Goal: Transaction & Acquisition: Purchase product/service

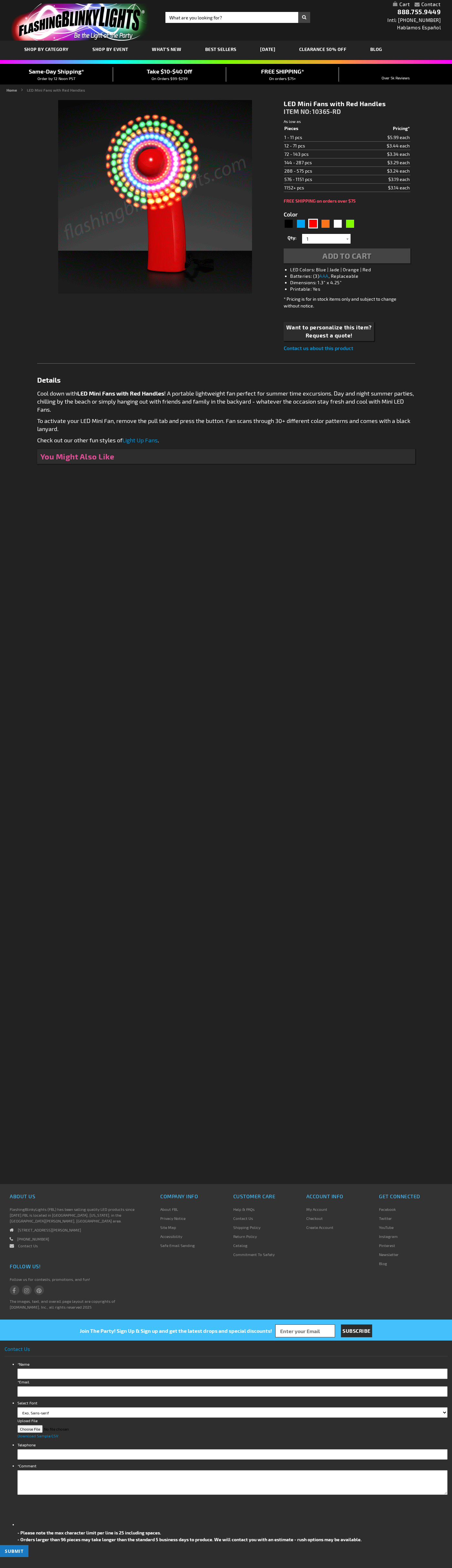
type input "5641"
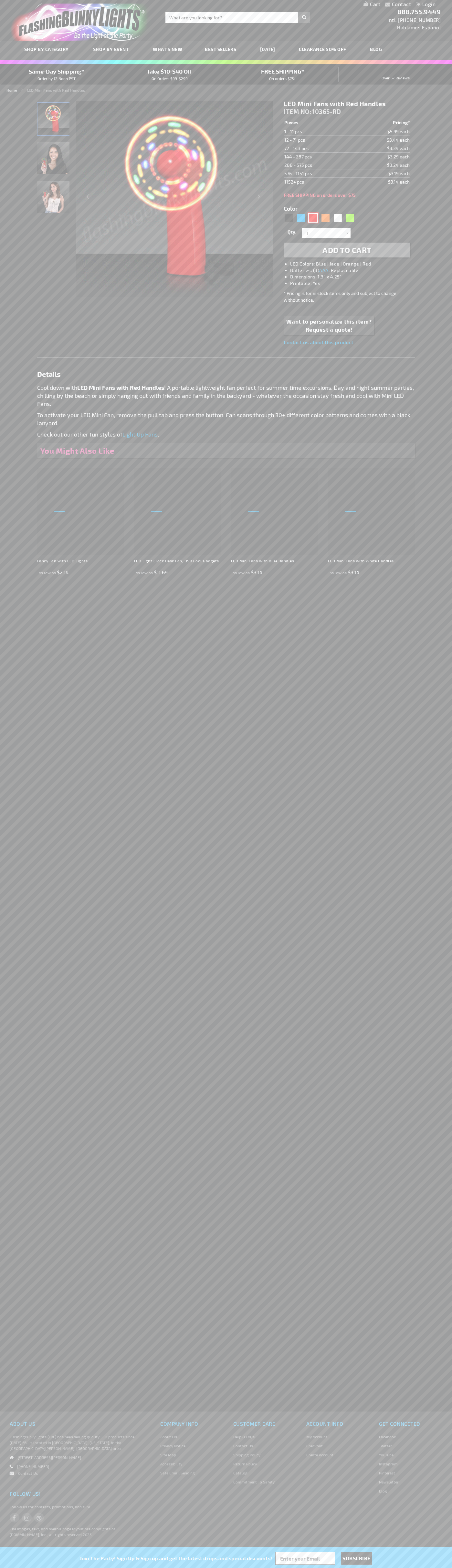
click at [313, 218] on div "Red" at bounding box center [313, 218] width 10 height 10
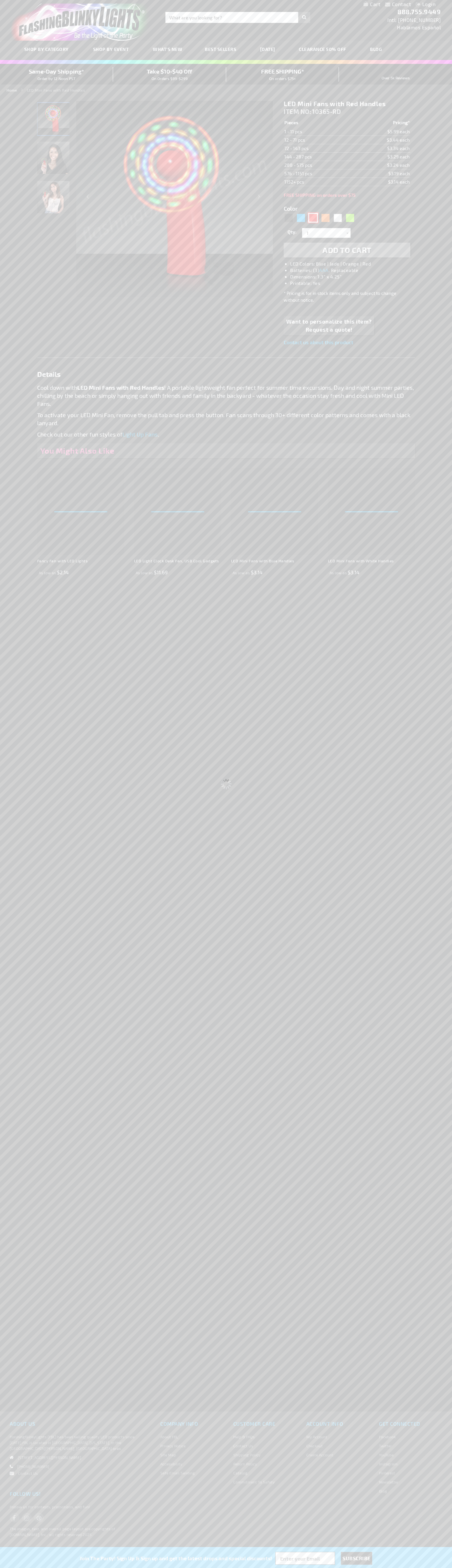
select select
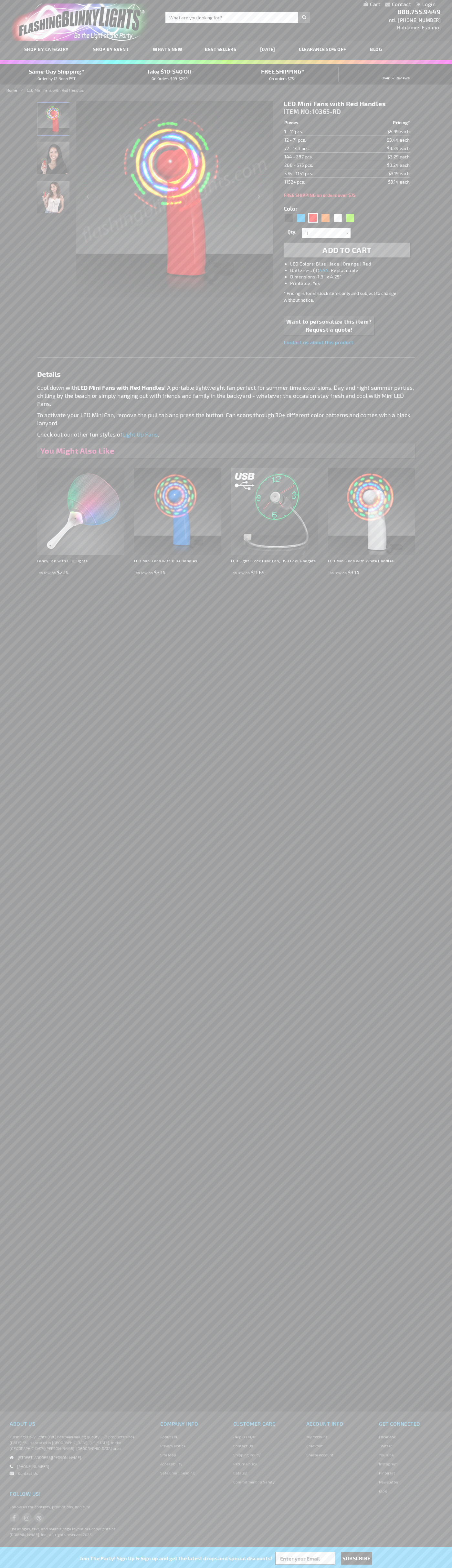
click at [347, 250] on span "Add to Cart" at bounding box center [347, 250] width 49 height 9
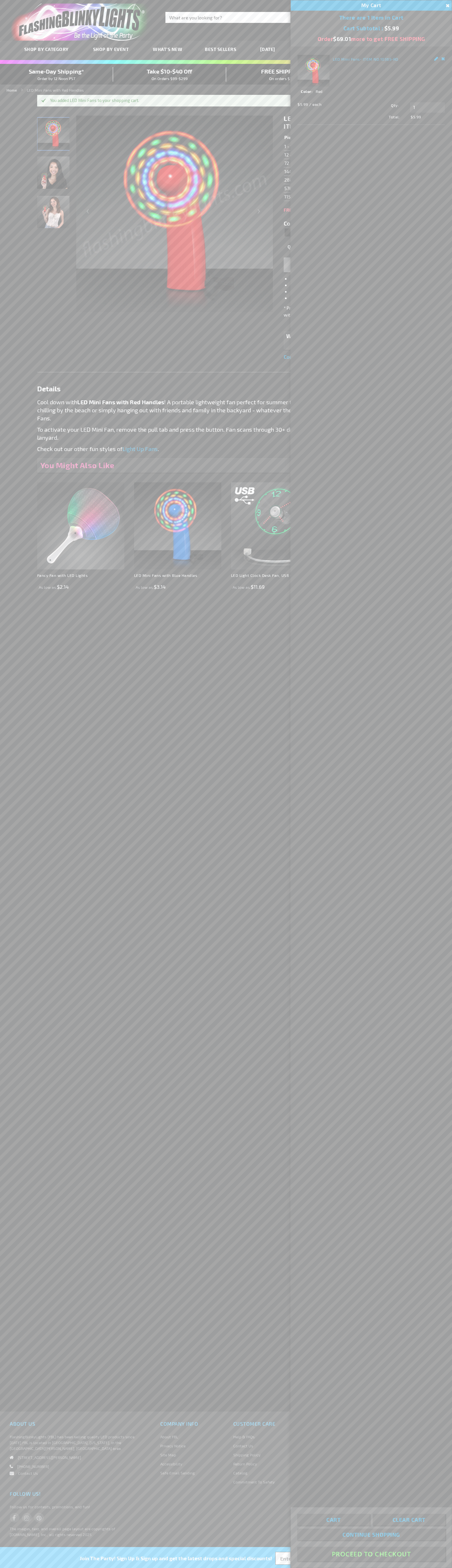
click at [371, 1554] on button "Proceed To Checkout" at bounding box center [371, 1554] width 148 height 15
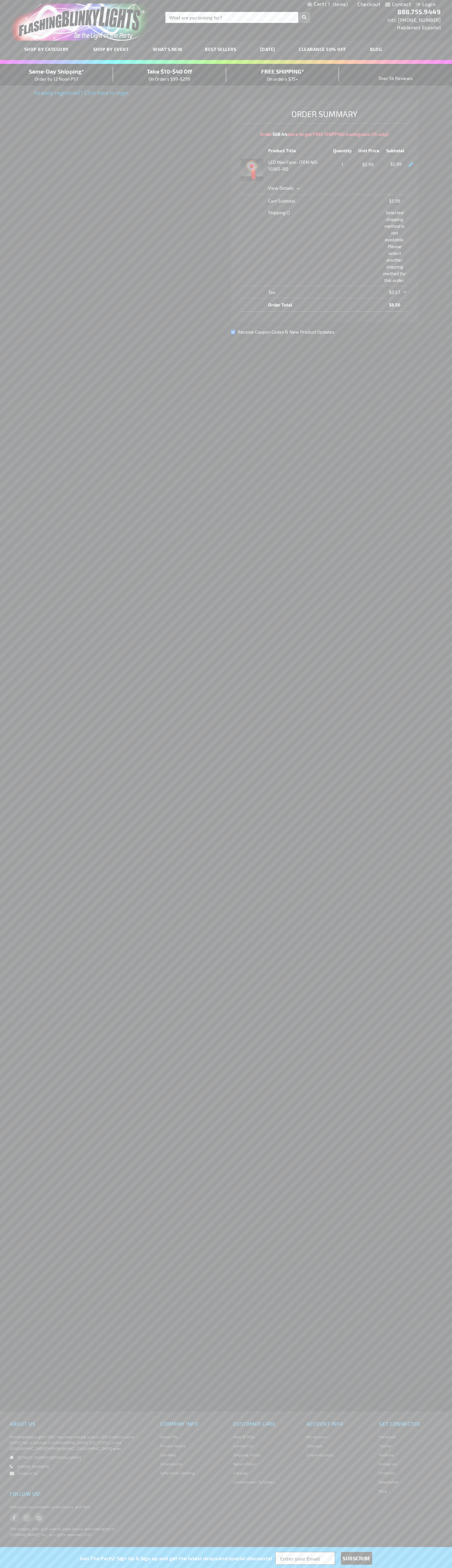
click at [57, 75] on div "Same-Day Shipping* Order by 12 Noon PST" at bounding box center [57, 74] width 113 height 15
click at [369, 4] on link "Checkout" at bounding box center [369, 4] width 23 height 6
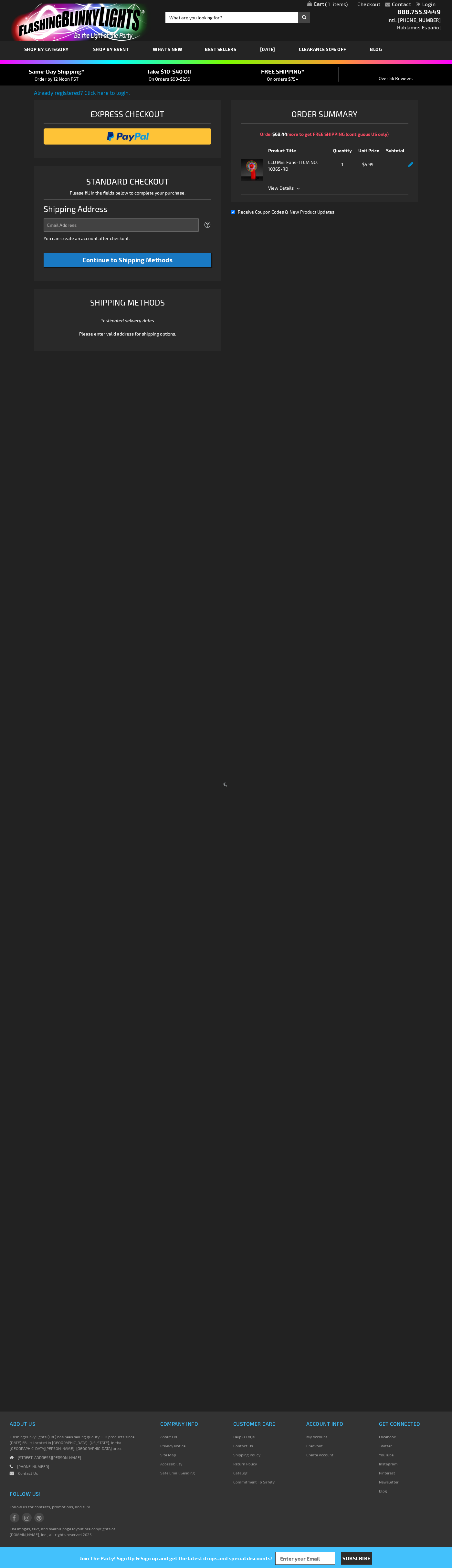
select select "US"
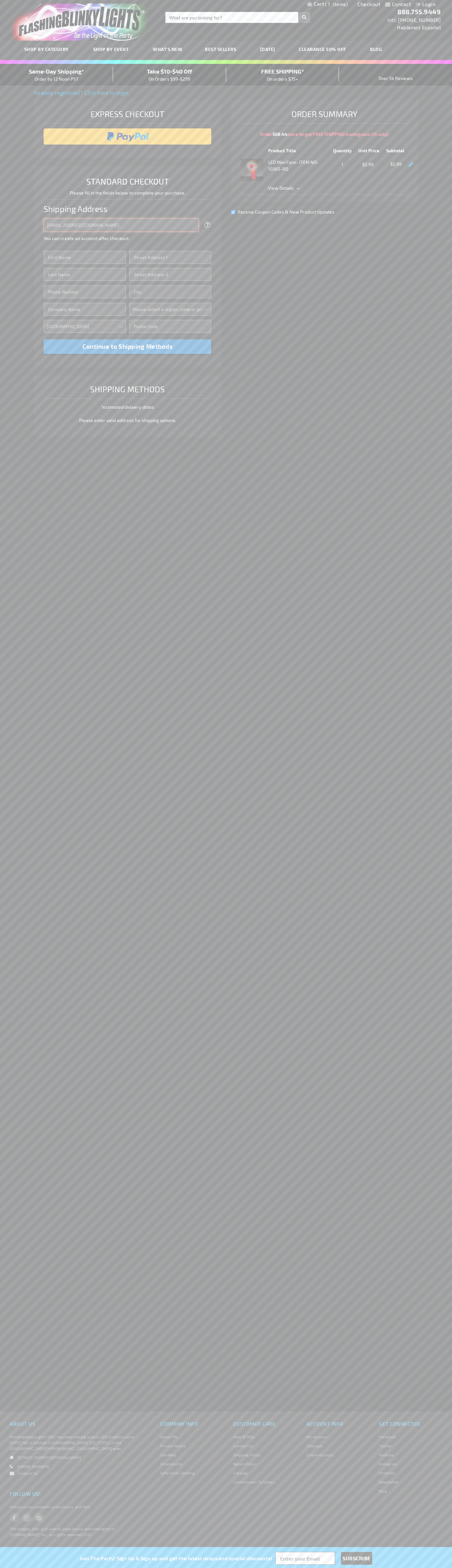
type input "johnsmith005@storebotmail.joonix.net"
type input "John"
type input "4021 Vernon Avenue"
type input "First floor"
type input "st. louis park"
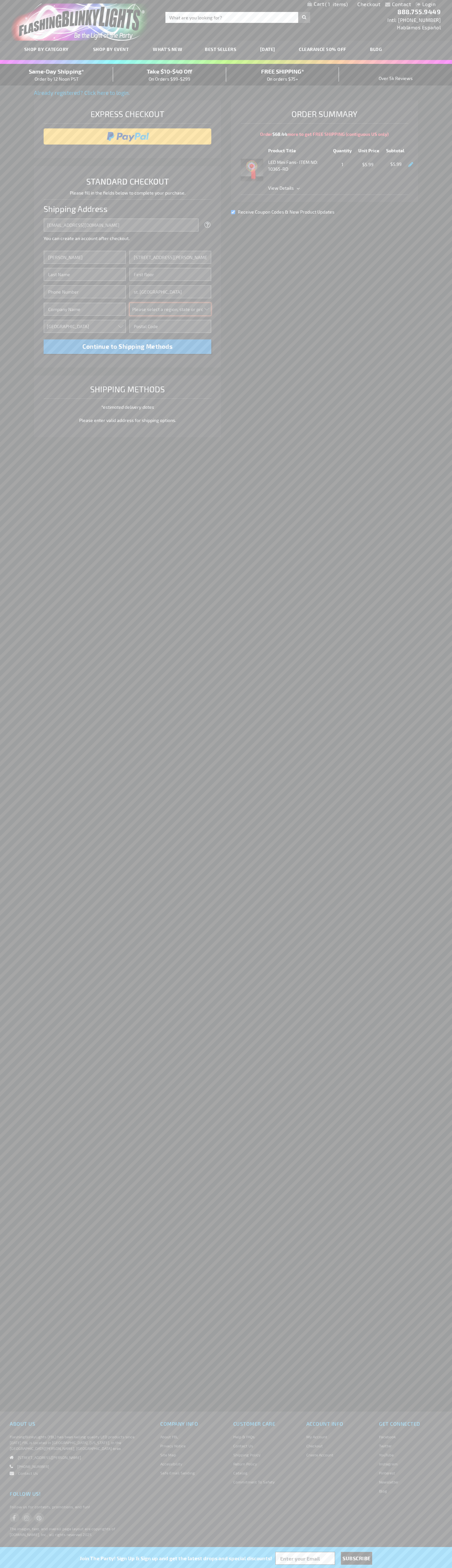
select select "34"
type input "55416"
type input "Smith"
type input "6502530000"
type input "John Smith"
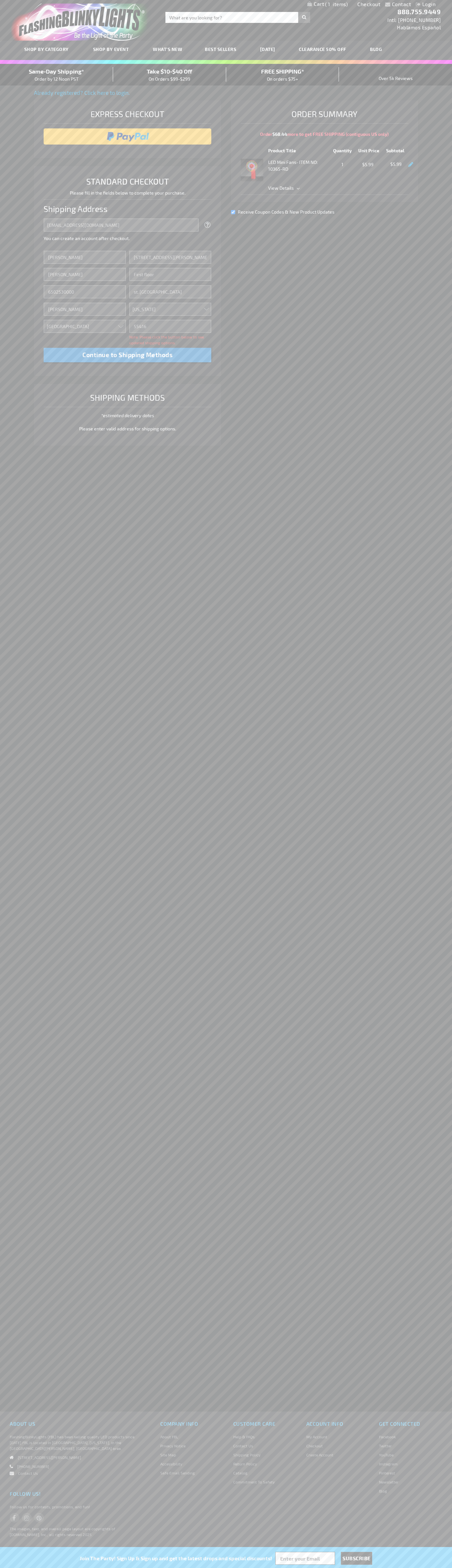
click at [57, 75] on div "Same-Day Shipping* Order by 12 Noon PST" at bounding box center [57, 74] width 113 height 15
click at [127, 136] on input "image" at bounding box center [127, 136] width 161 height 13
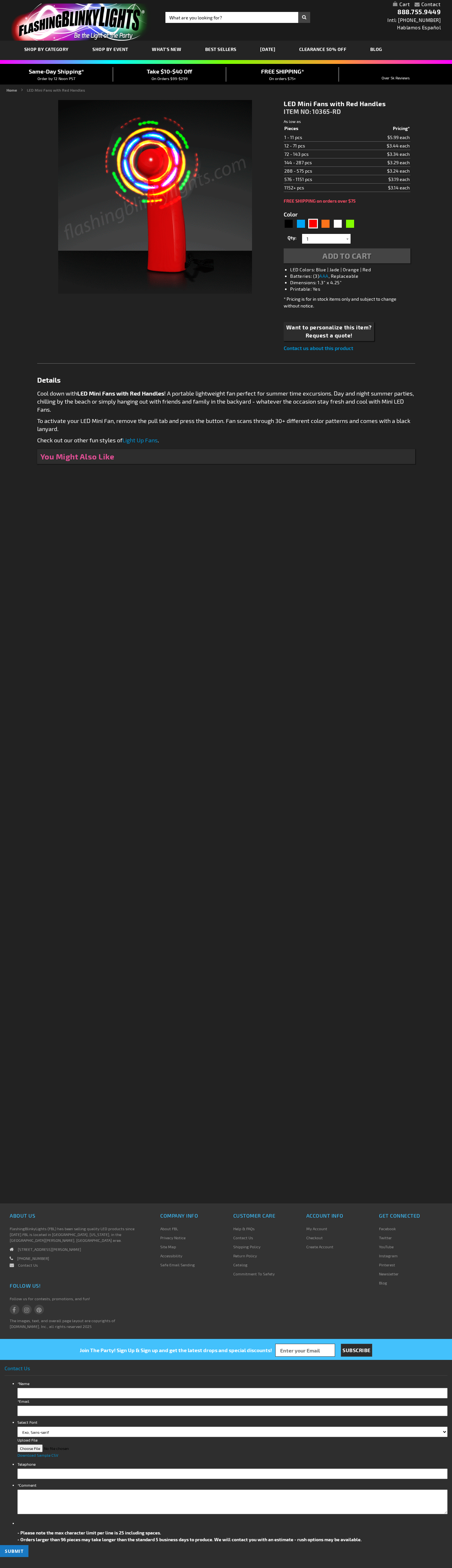
type input "5641"
